Goal: Information Seeking & Learning: Learn about a topic

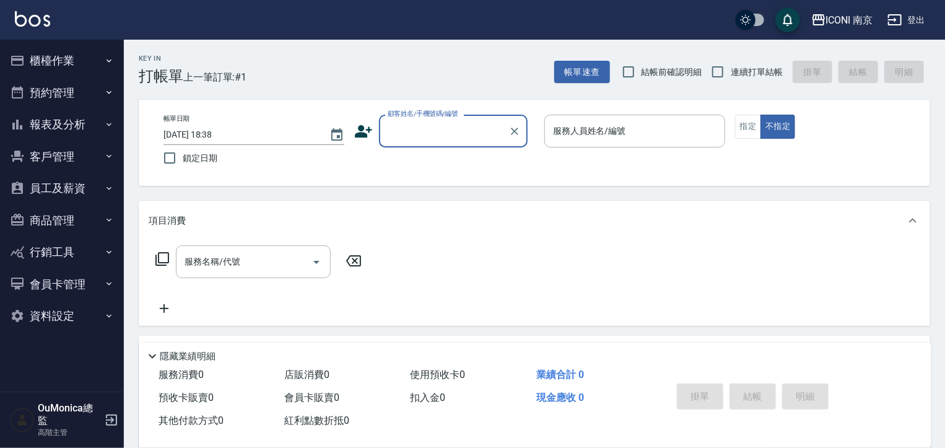
click at [79, 129] on button "報表及分析" at bounding box center [62, 124] width 114 height 32
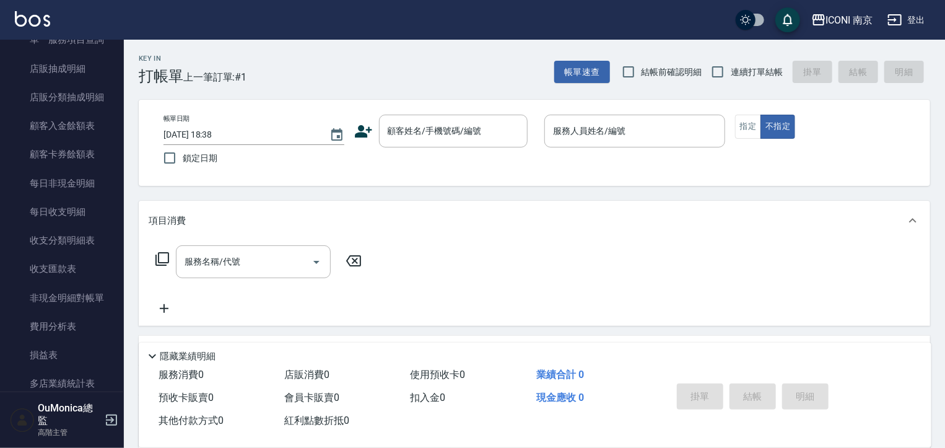
scroll to position [889, 0]
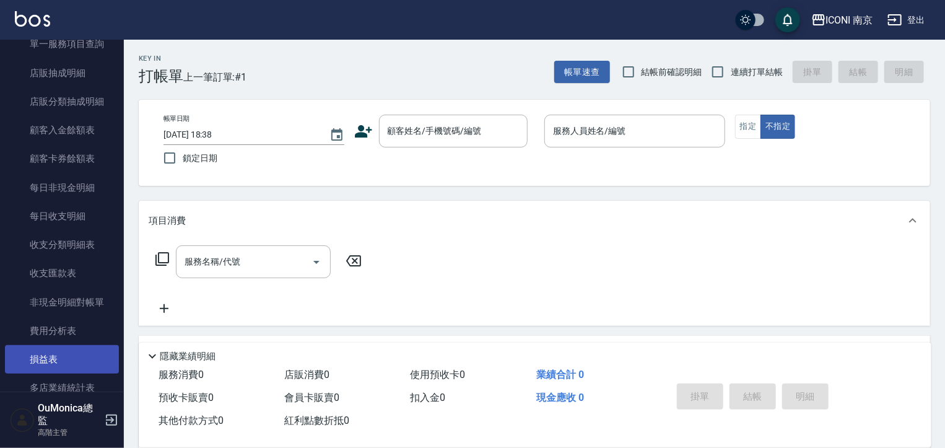
drag, startPoint x: 84, startPoint y: 359, endPoint x: 92, endPoint y: 362, distance: 8.4
click at [84, 359] on link "損益表" at bounding box center [62, 359] width 114 height 28
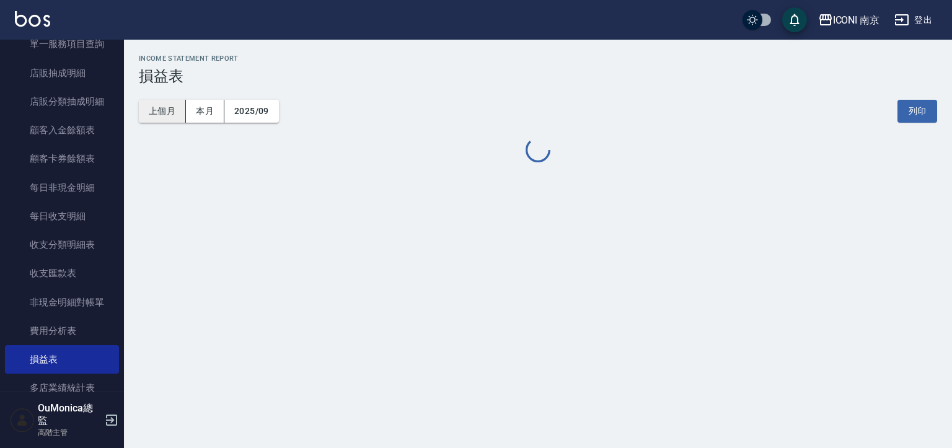
click at [161, 108] on button "上個月" at bounding box center [162, 111] width 47 height 23
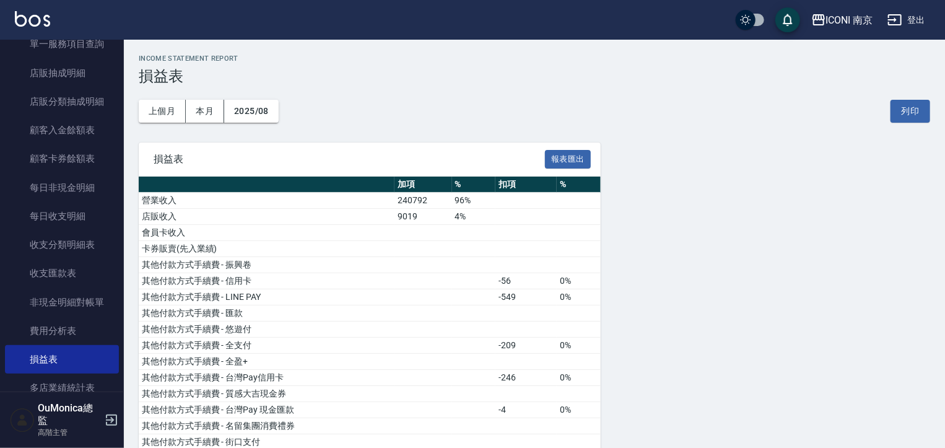
drag, startPoint x: 154, startPoint y: 102, endPoint x: 844, endPoint y: 197, distance: 696.1
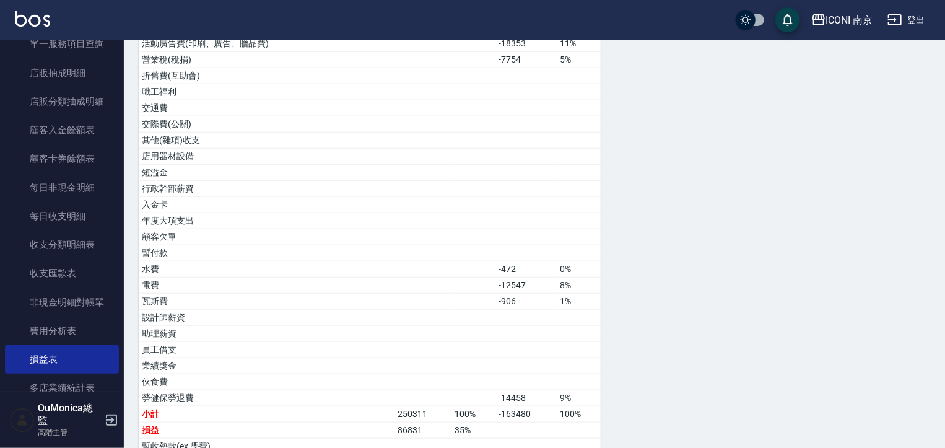
scroll to position [882, 0]
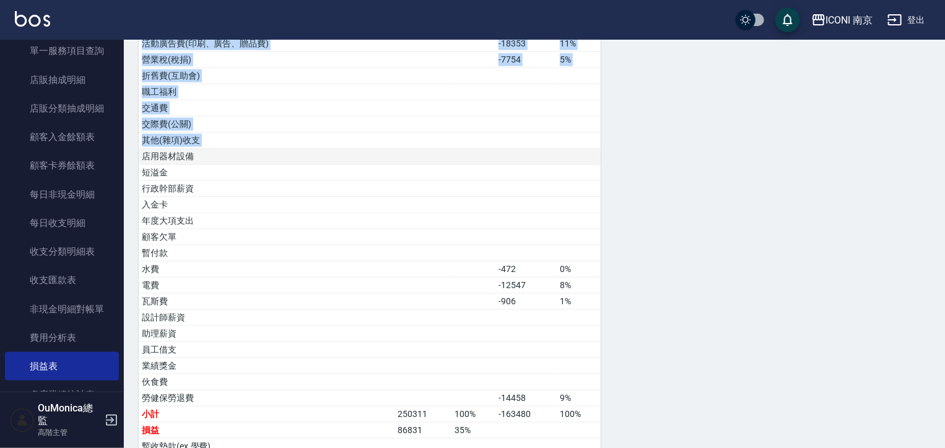
drag, startPoint x: 129, startPoint y: 243, endPoint x: 142, endPoint y: 150, distance: 94.4
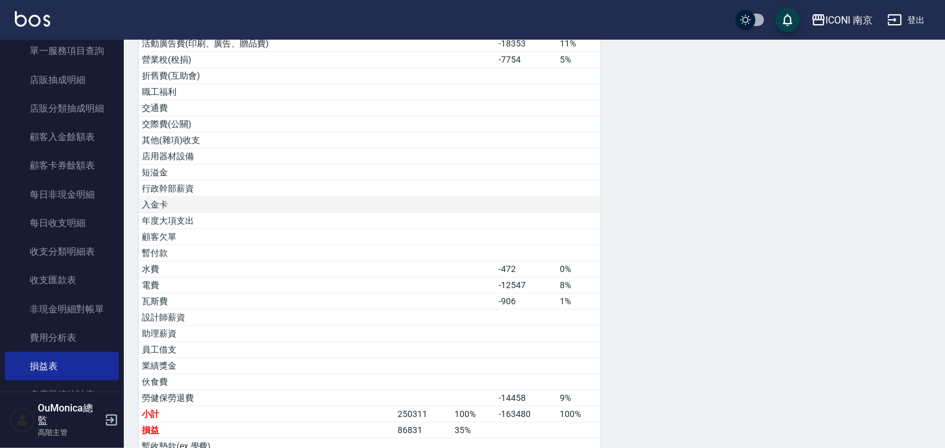
click at [305, 200] on td "入金卡" at bounding box center [267, 205] width 256 height 16
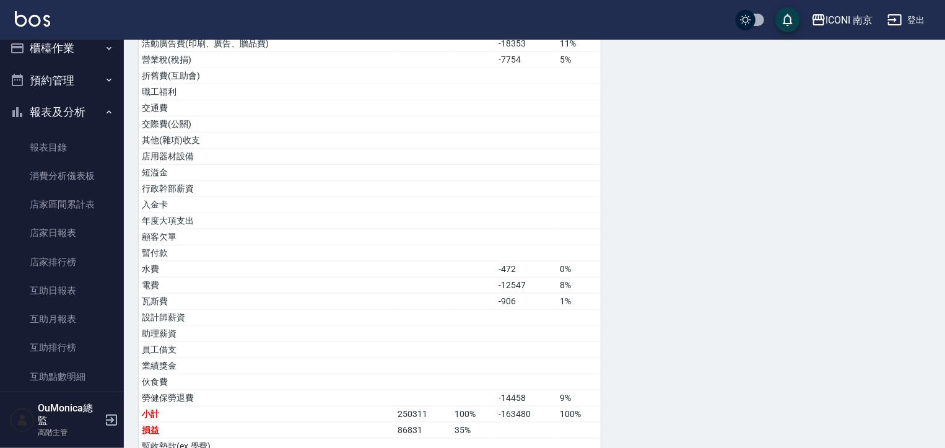
scroll to position [9, 0]
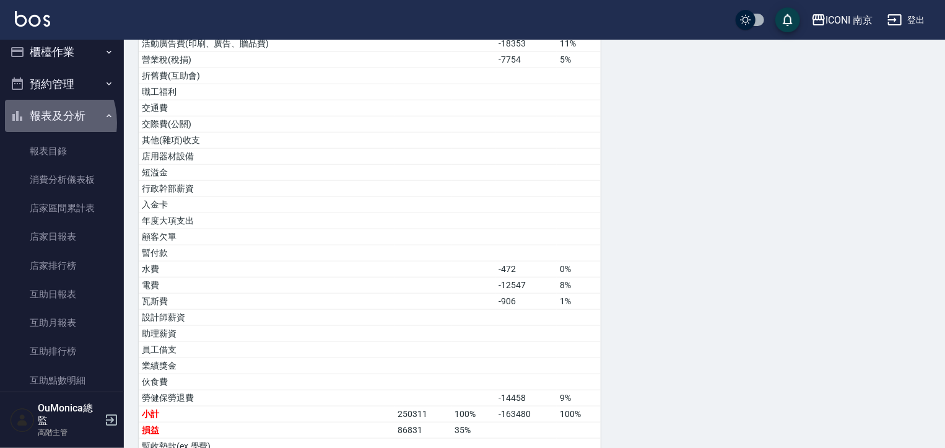
click at [38, 123] on button "報表及分析" at bounding box center [62, 116] width 114 height 32
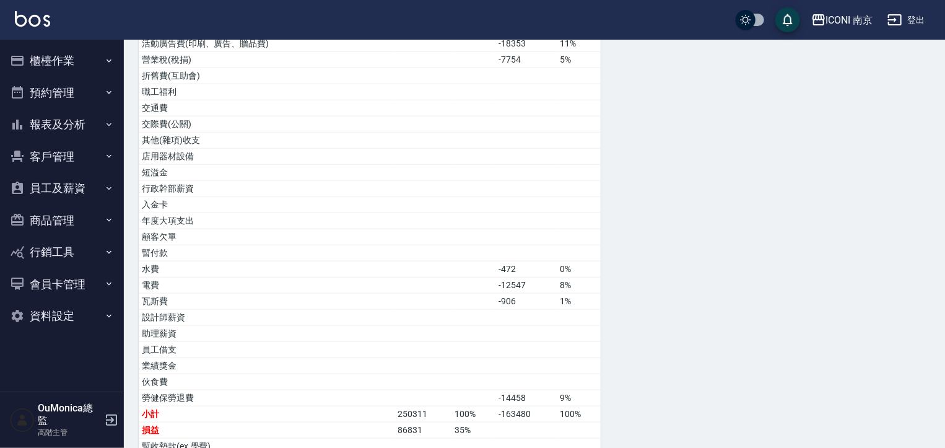
scroll to position [0, 0]
click at [53, 180] on button "員工及薪資" at bounding box center [62, 188] width 114 height 32
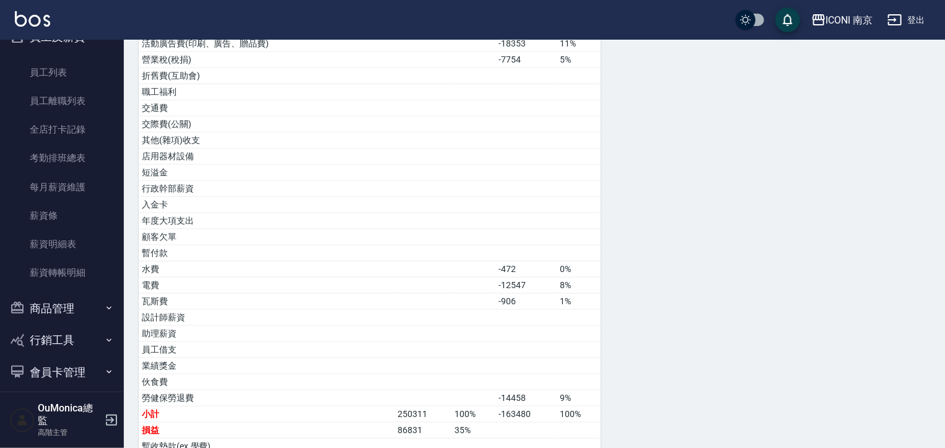
scroll to position [193, 0]
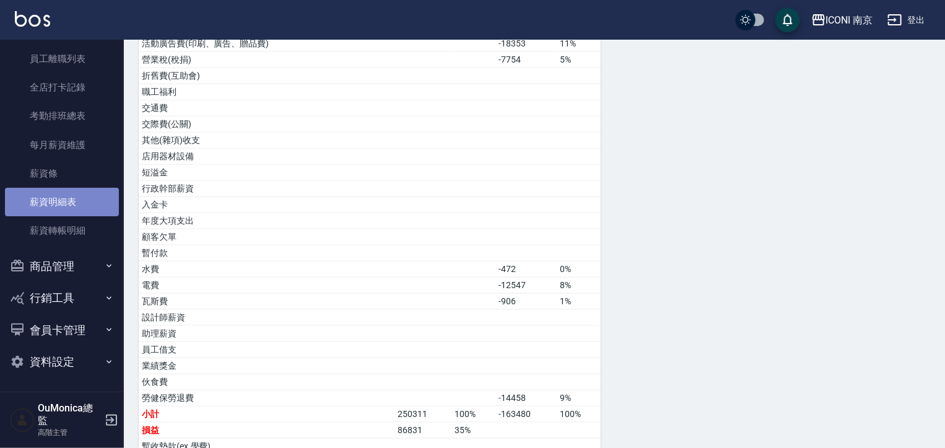
click at [71, 201] on link "薪資明細表" at bounding box center [62, 202] width 114 height 28
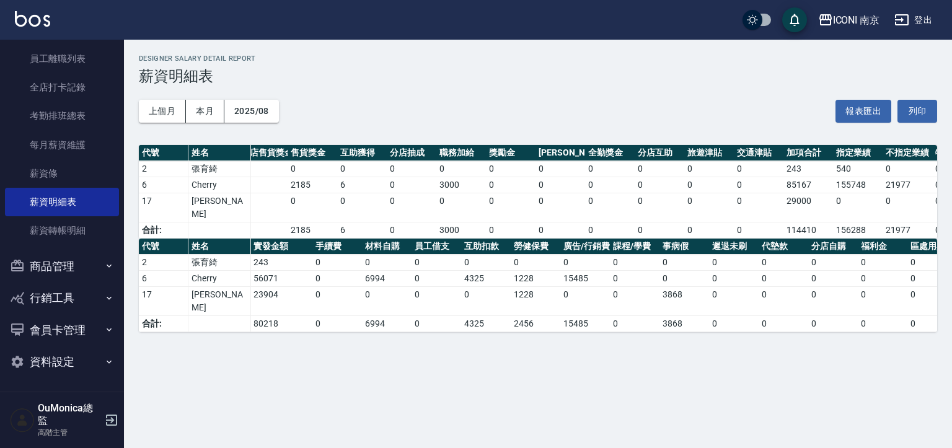
scroll to position [0, 193]
